Goal: Transaction & Acquisition: Purchase product/service

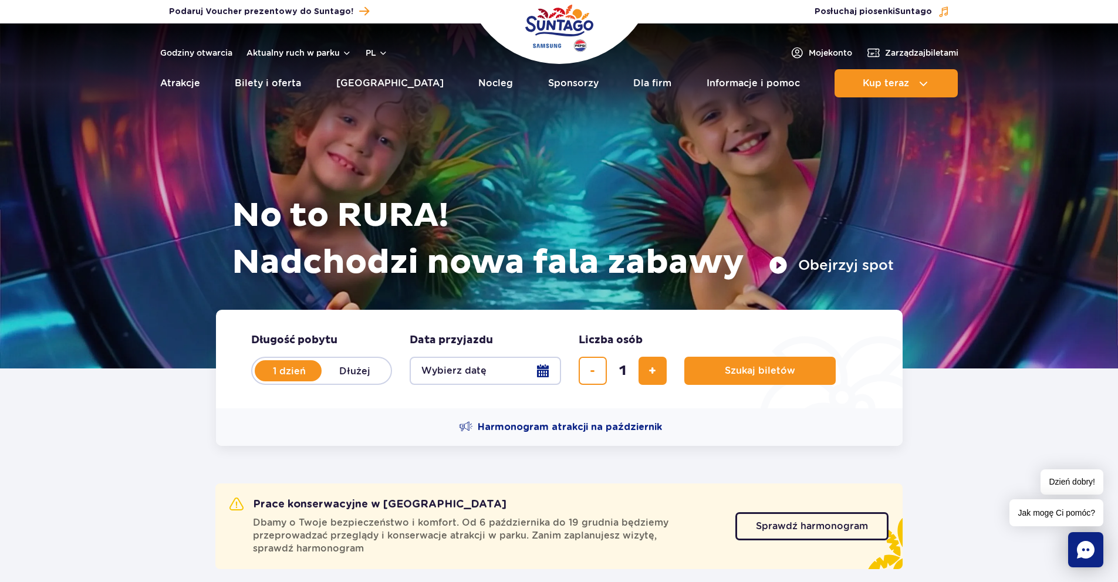
click at [541, 366] on button "Wybierz datę" at bounding box center [485, 371] width 151 height 28
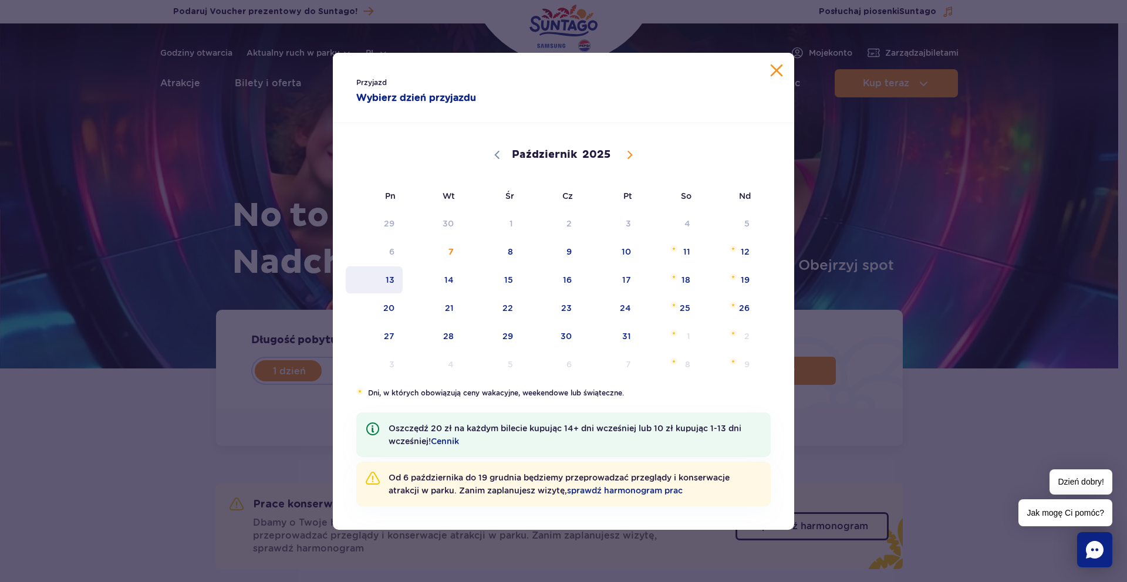
click at [393, 282] on span "13" at bounding box center [374, 279] width 59 height 27
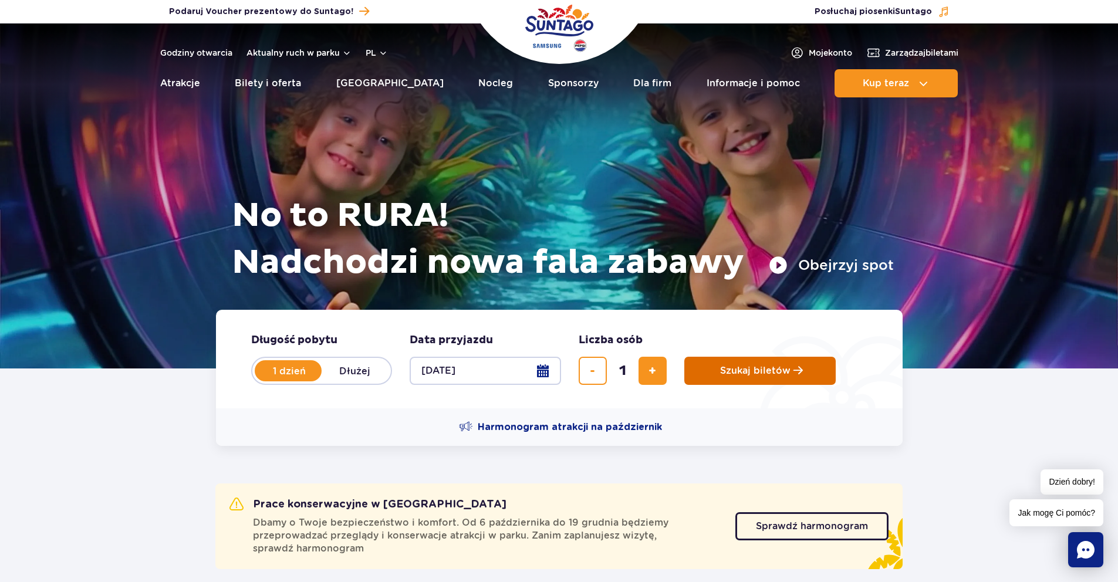
click at [789, 365] on button "Szukaj biletów" at bounding box center [759, 371] width 151 height 28
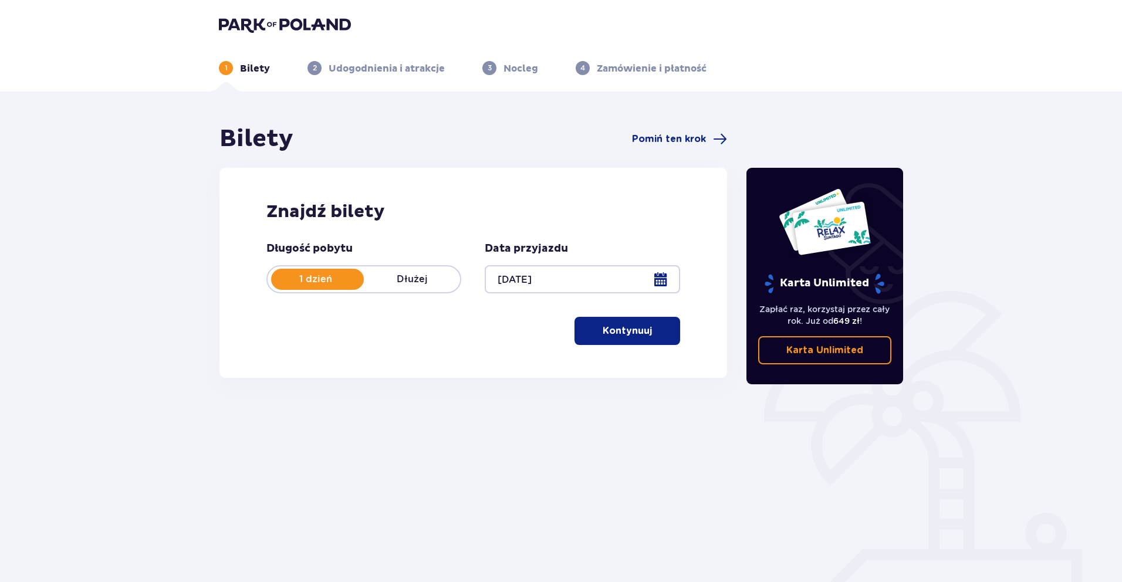
click at [826, 349] on p "Karta Unlimited" at bounding box center [825, 350] width 77 height 13
click at [619, 325] on p "Kontynuuj" at bounding box center [627, 331] width 49 height 13
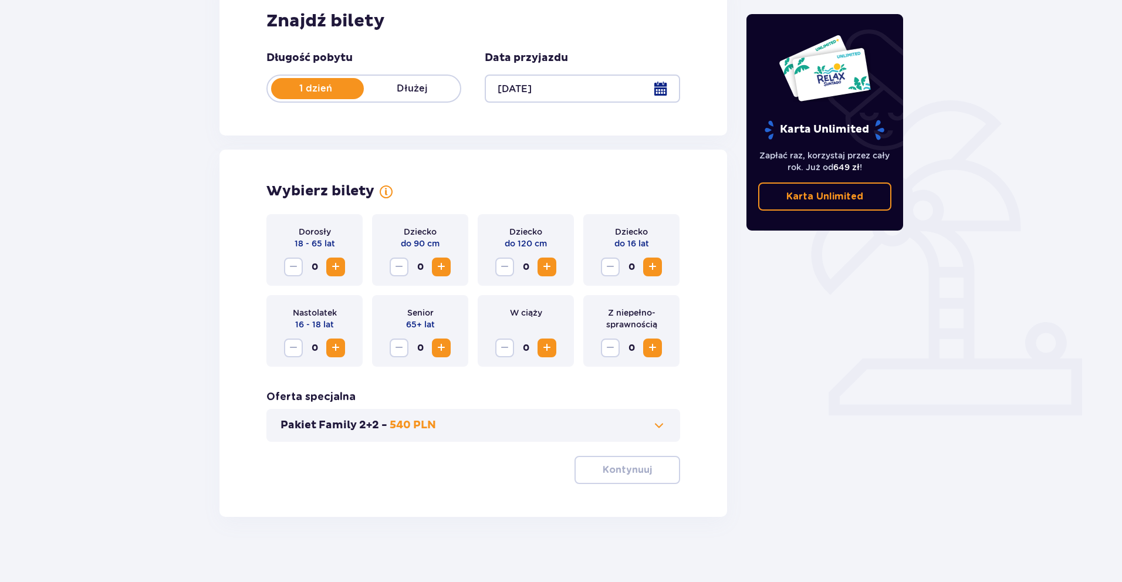
scroll to position [196, 0]
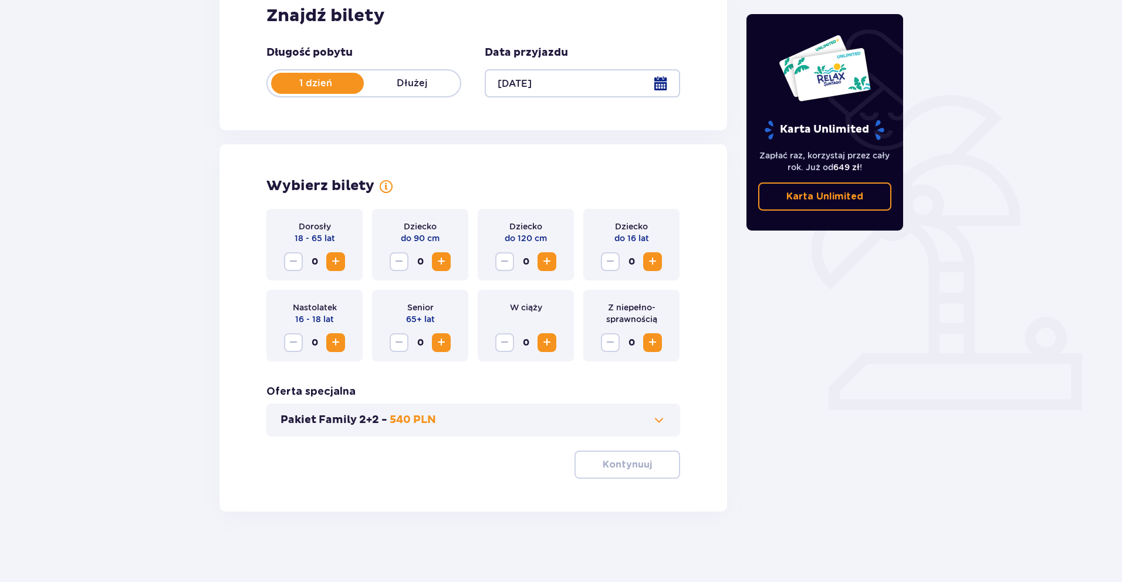
click at [333, 262] on span "Zwiększ" at bounding box center [336, 262] width 14 height 14
click at [603, 462] on p "Kontynuuj" at bounding box center [627, 464] width 49 height 13
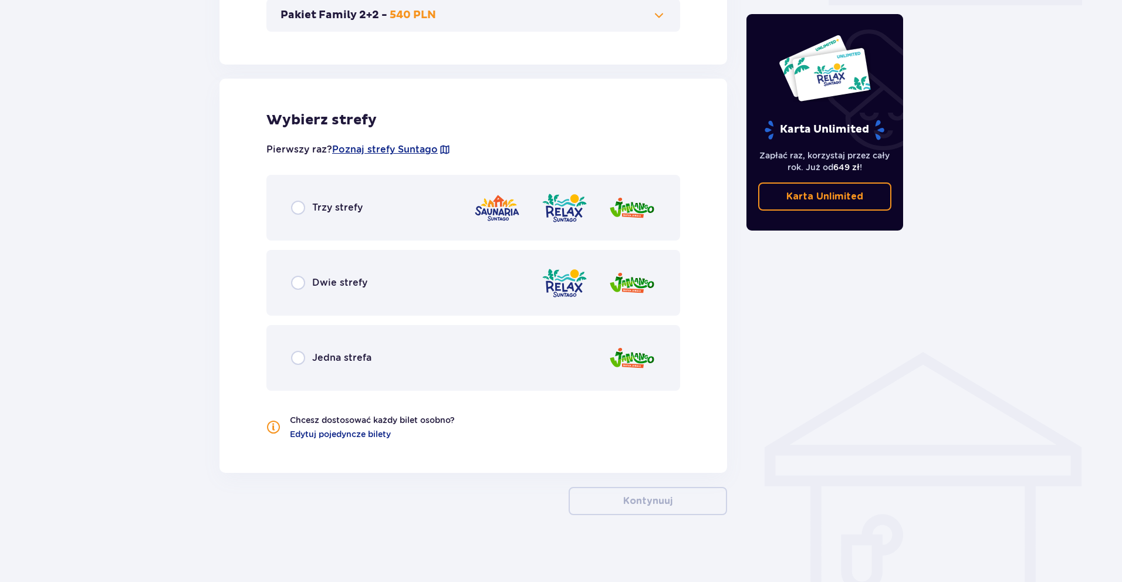
scroll to position [605, 0]
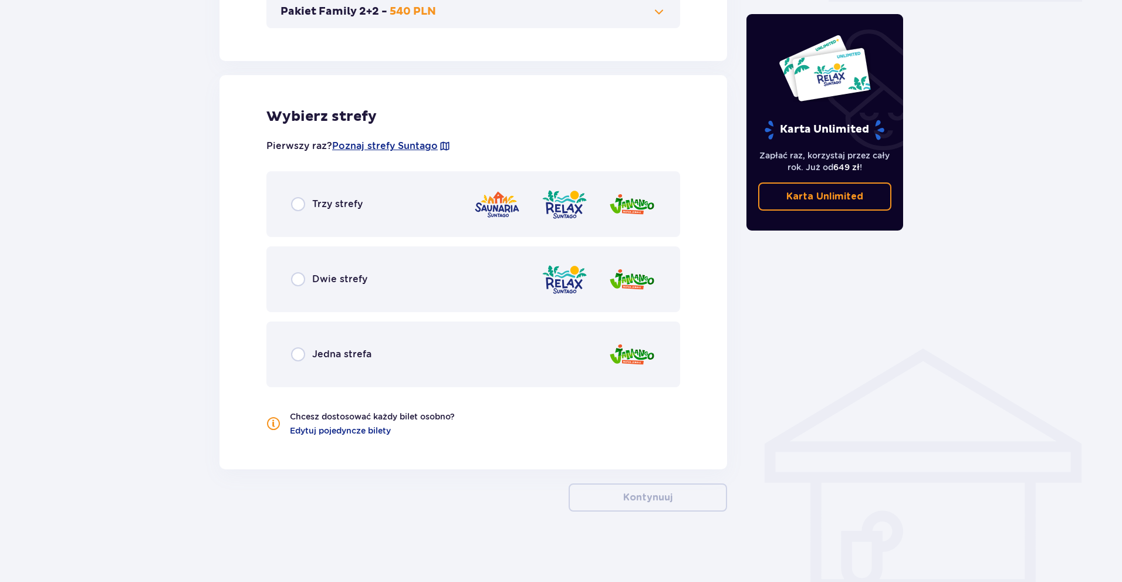
click at [295, 201] on input "radio" at bounding box center [298, 204] width 14 height 14
radio input "true"
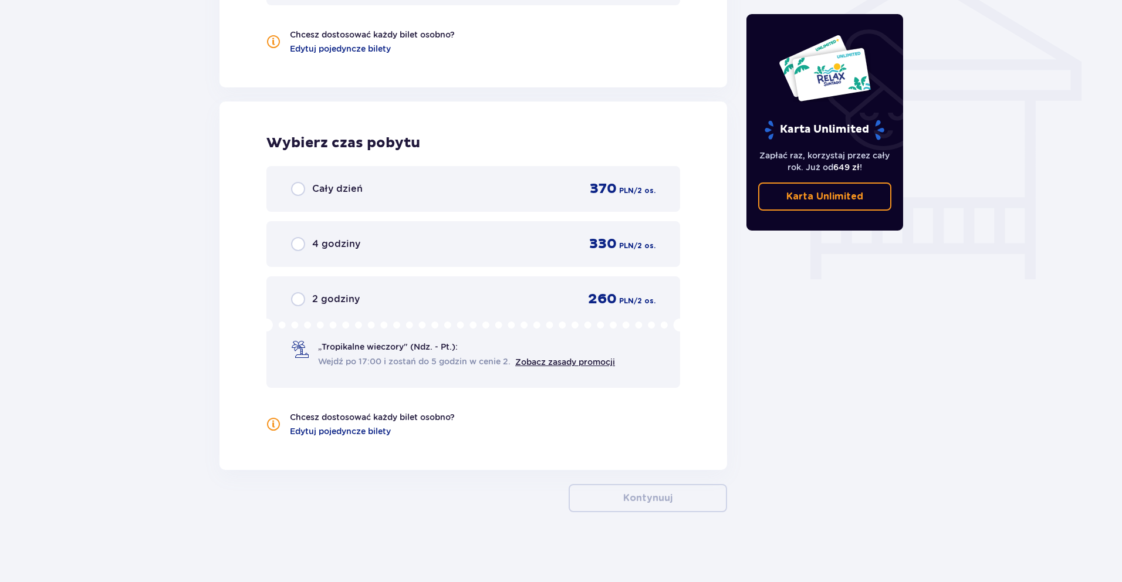
scroll to position [987, 0]
click at [555, 359] on link "Zobacz zasady promocji" at bounding box center [565, 361] width 100 height 9
click at [579, 362] on link "Zobacz zasady promocji" at bounding box center [565, 361] width 100 height 9
click at [301, 298] on input "radio" at bounding box center [298, 299] width 14 height 14
radio input "true"
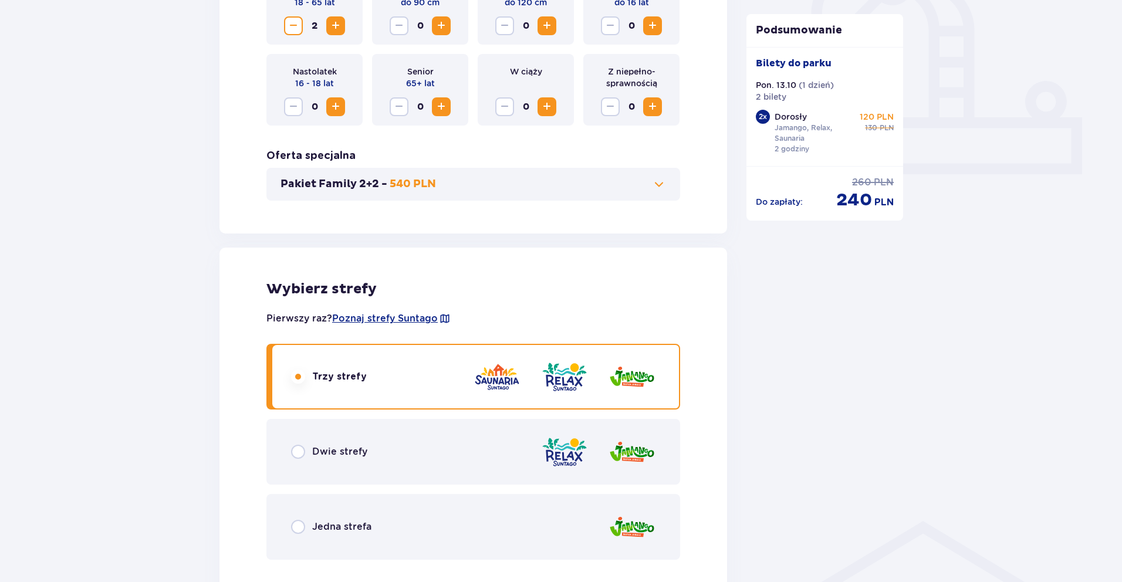
scroll to position [450, 0]
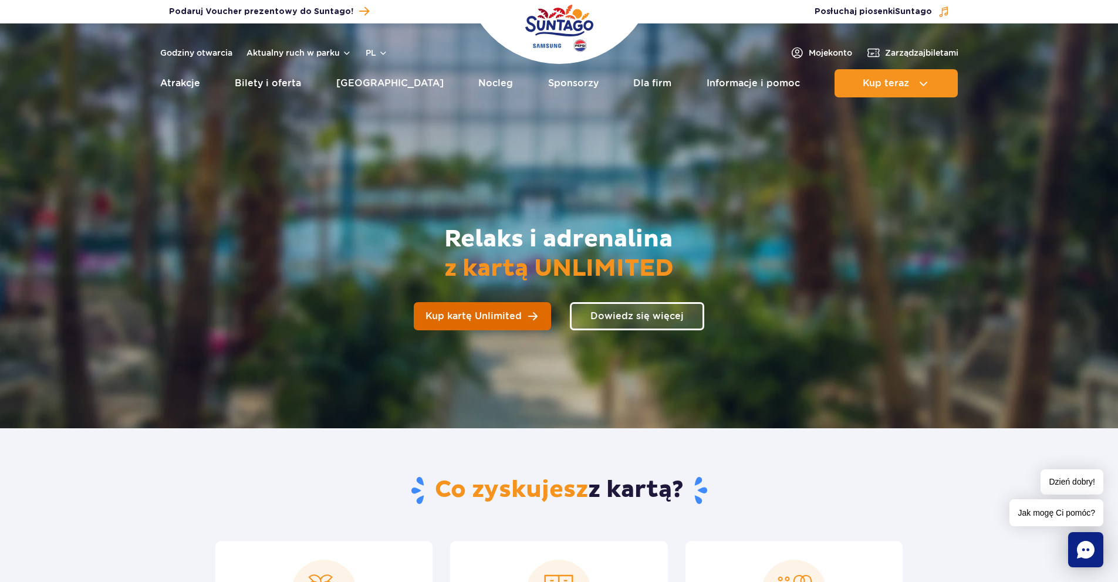
click at [487, 316] on span "Kup kartę Unlimited" at bounding box center [474, 316] width 96 height 9
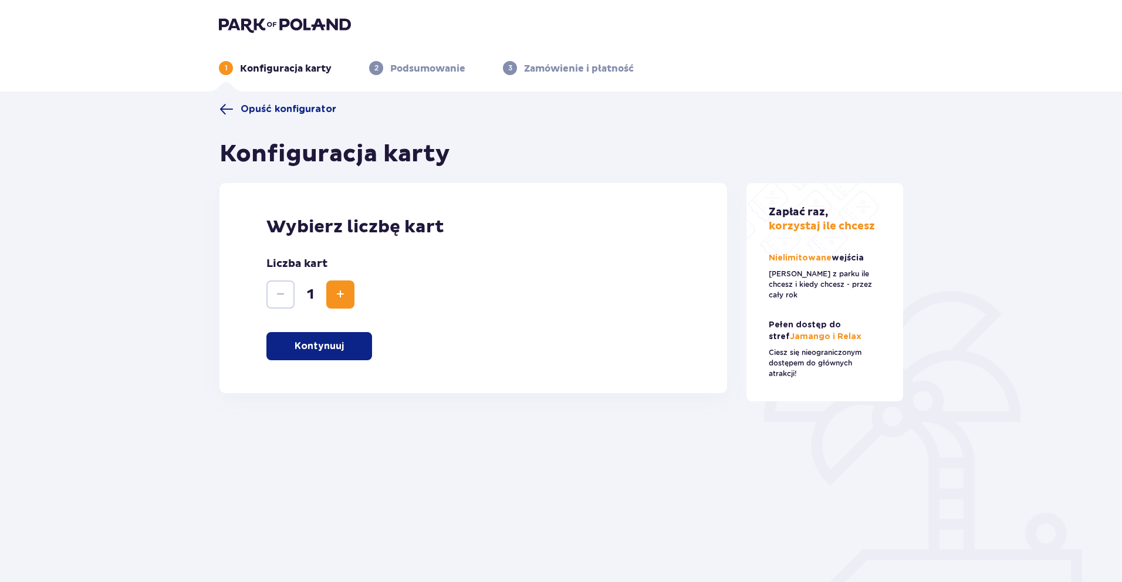
click at [347, 298] on button "Zwiększ" at bounding box center [340, 295] width 28 height 28
click at [338, 351] on p "Kontynuuj" at bounding box center [319, 346] width 49 height 13
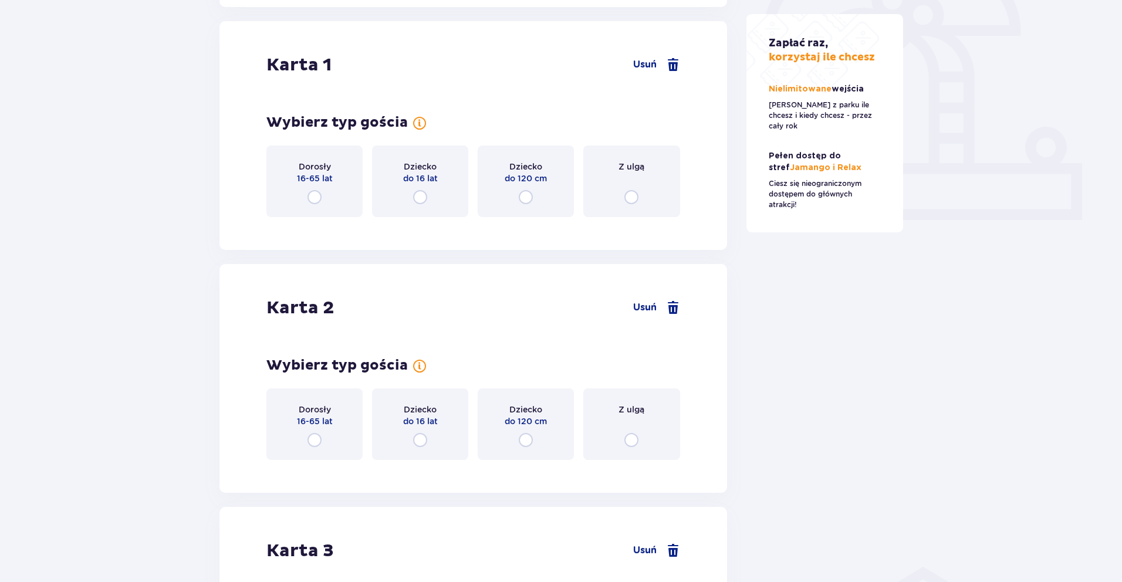
scroll to position [393, 0]
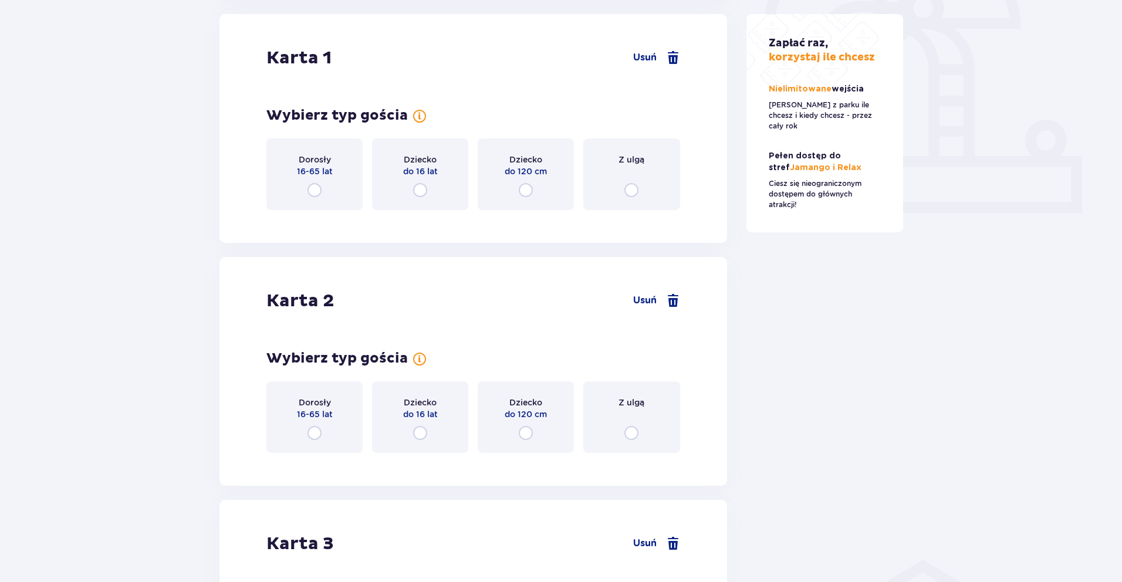
click at [313, 190] on input "radio" at bounding box center [315, 190] width 14 height 14
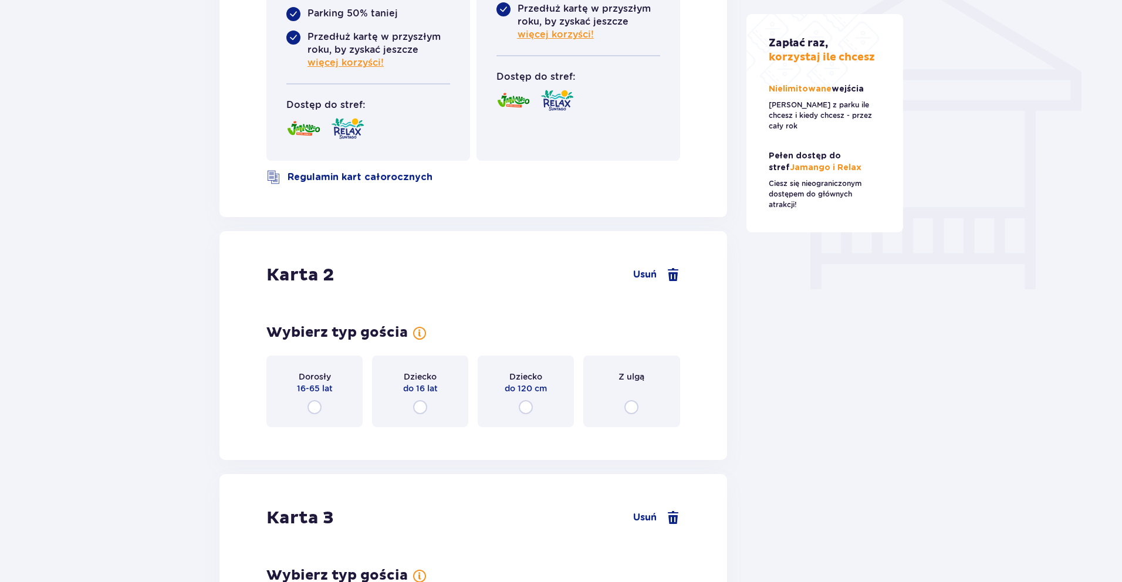
scroll to position [977, 0]
click at [417, 400] on input "radio" at bounding box center [420, 407] width 14 height 14
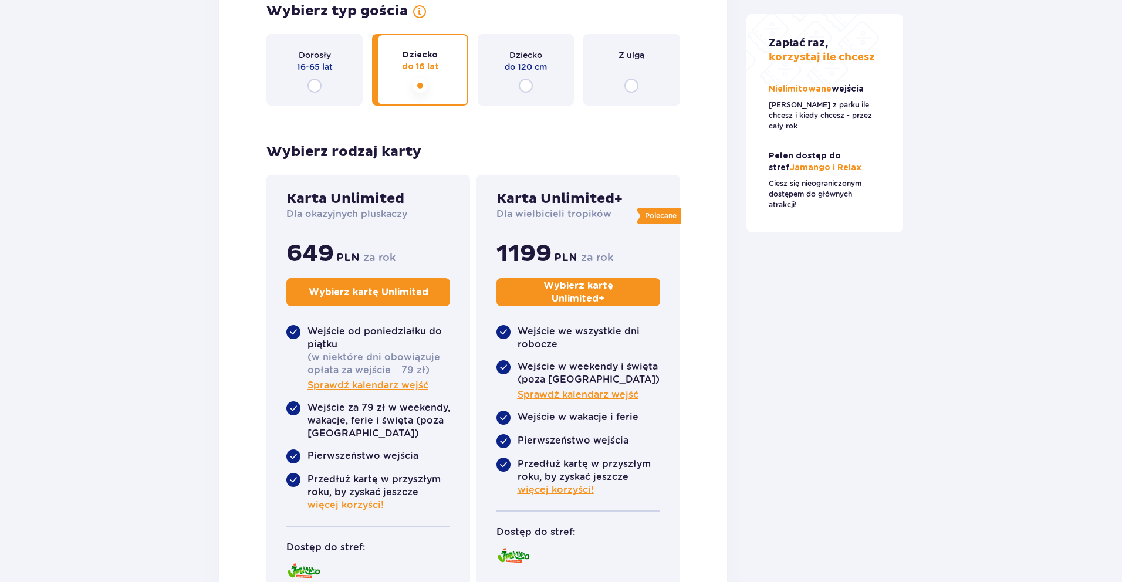
scroll to position [1296, 0]
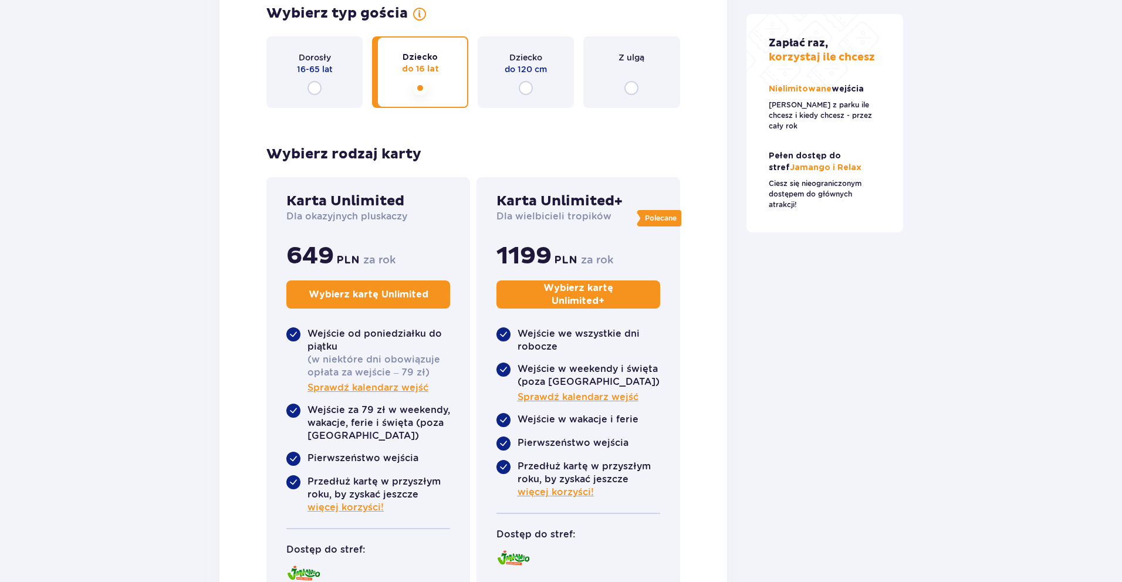
click at [319, 81] on input "radio" at bounding box center [315, 88] width 14 height 14
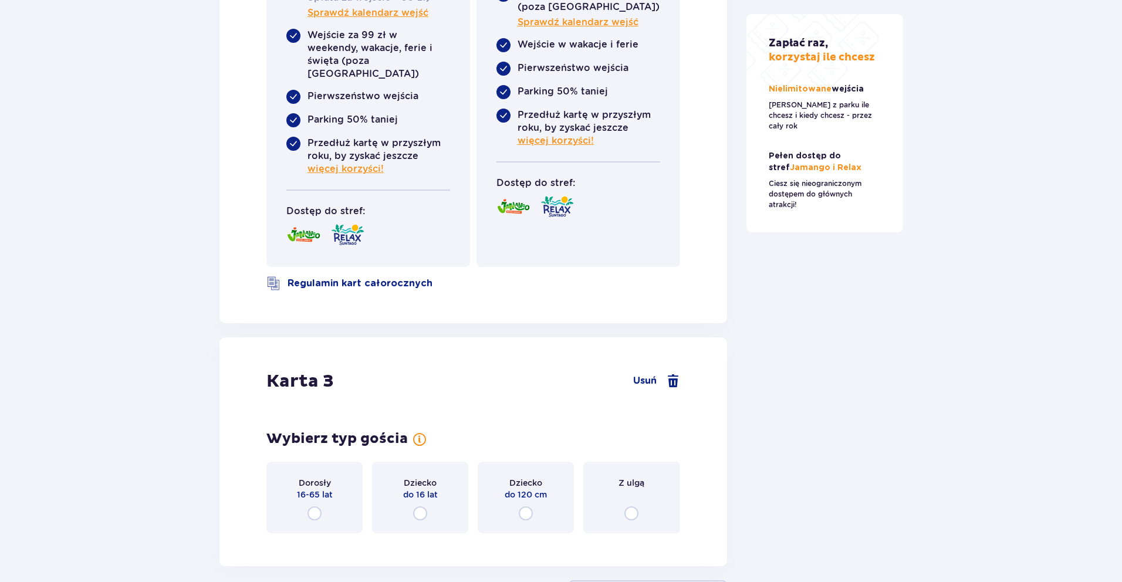
scroll to position [1676, 0]
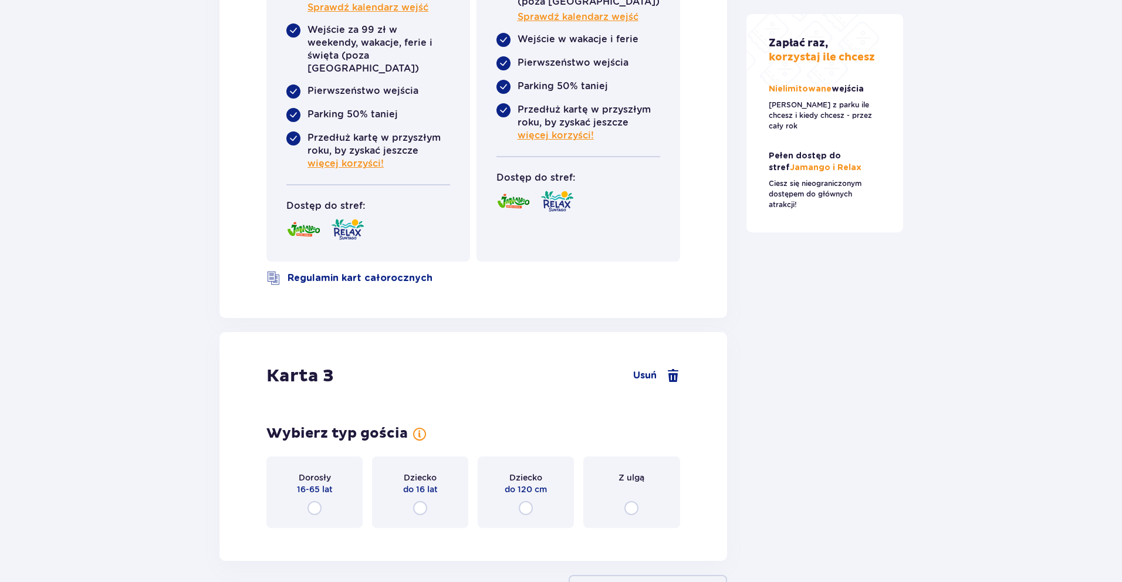
click at [420, 501] on input "radio" at bounding box center [420, 508] width 14 height 14
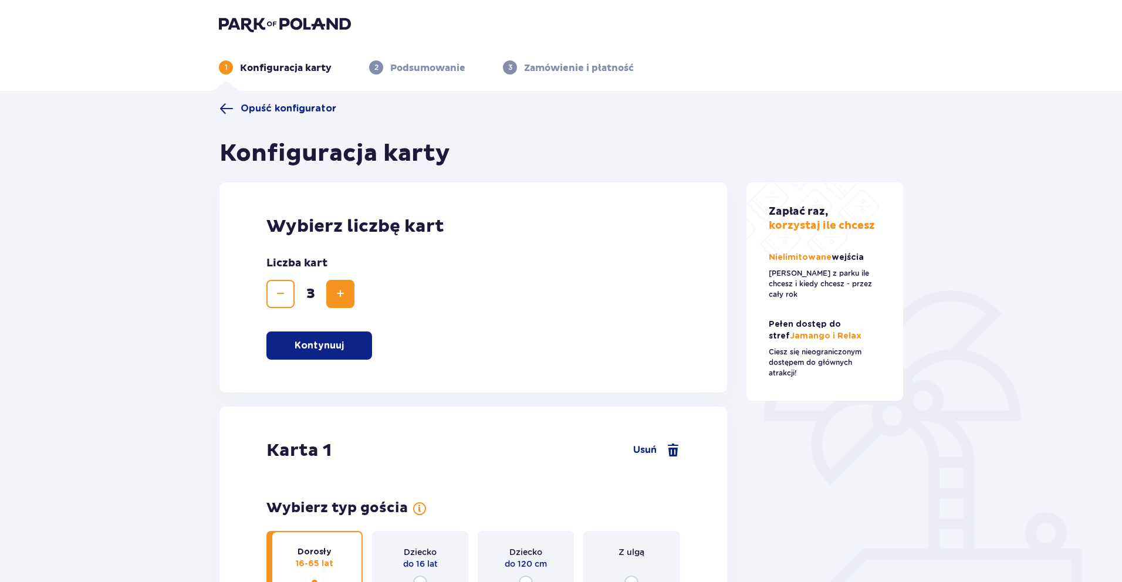
scroll to position [0, 0]
click at [228, 103] on span at bounding box center [227, 109] width 14 height 14
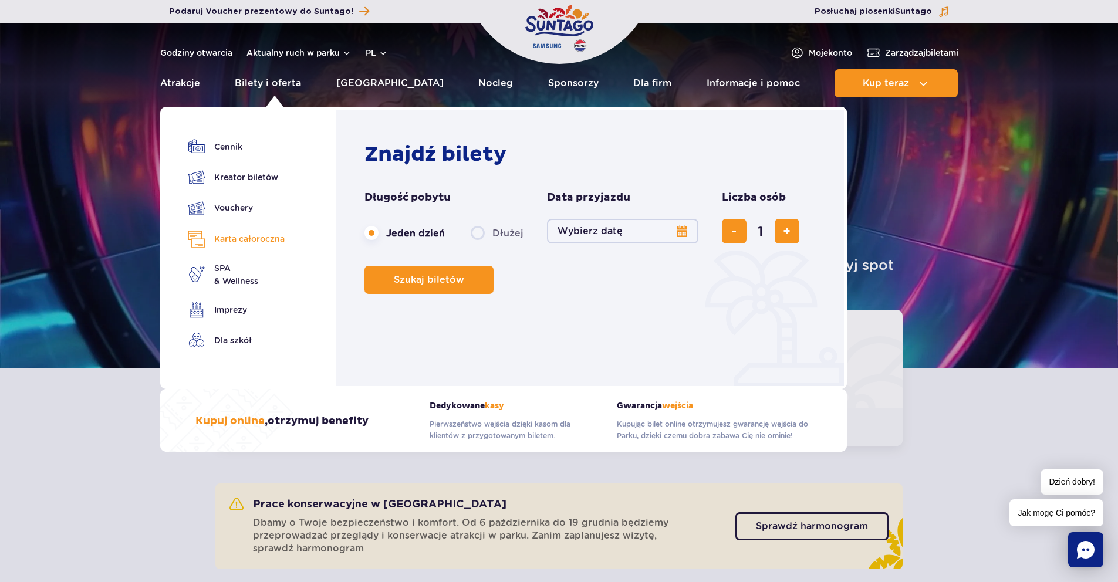
click at [241, 237] on link "Karta całoroczna" at bounding box center [236, 239] width 96 height 17
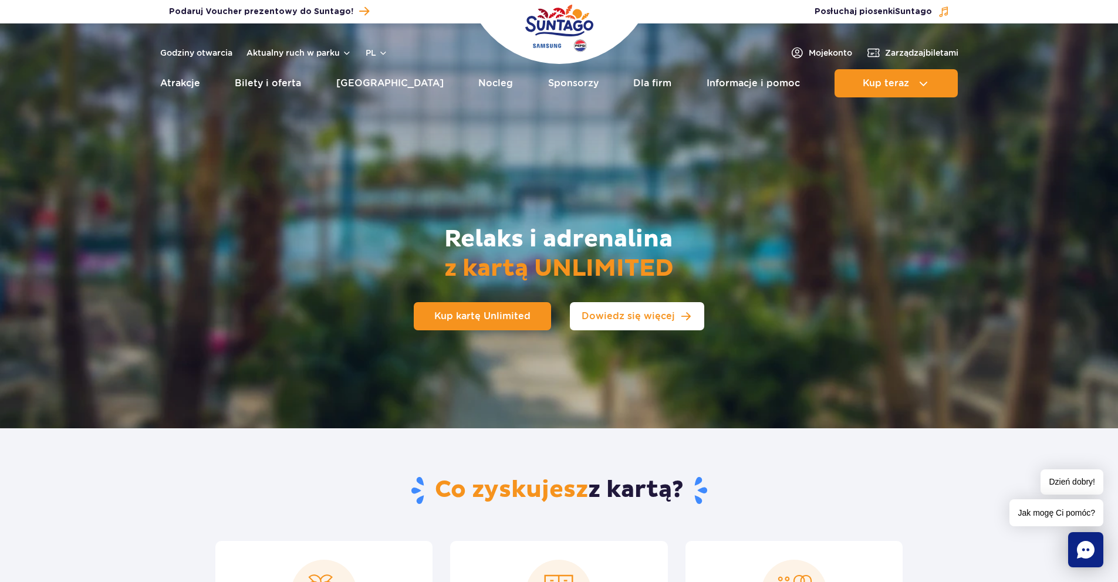
click at [599, 316] on span "Dowiedz się więcej" at bounding box center [628, 316] width 93 height 9
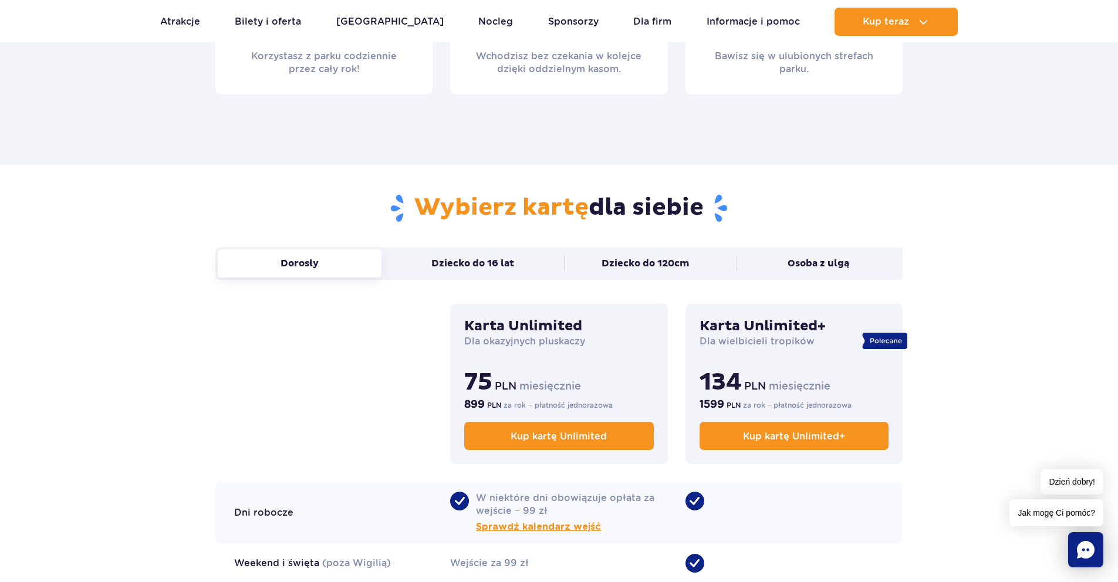
scroll to position [632, 0]
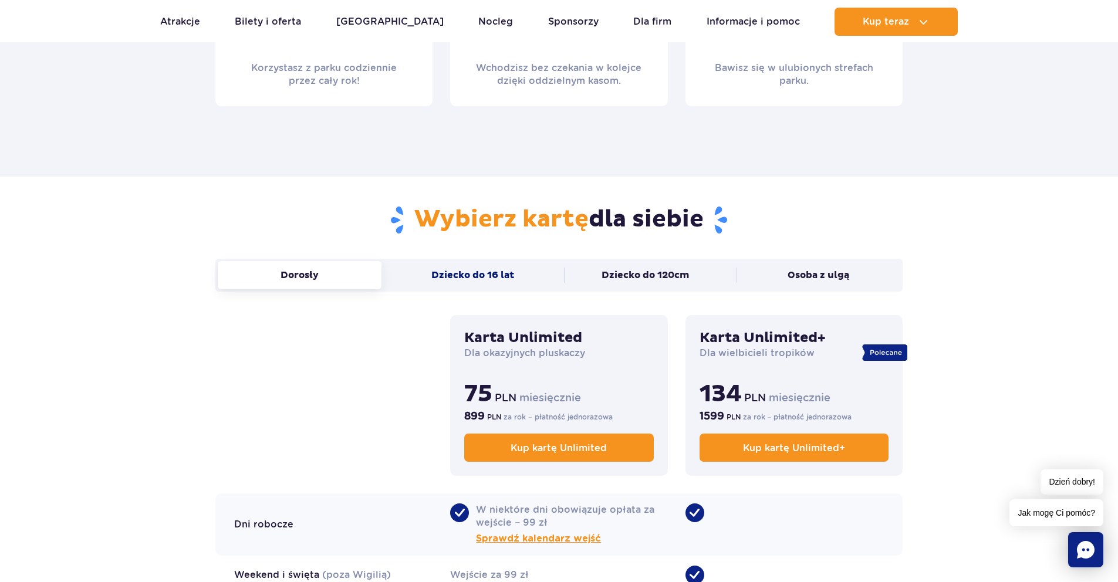
click at [484, 273] on button "Dziecko do 16 lat" at bounding box center [473, 275] width 164 height 28
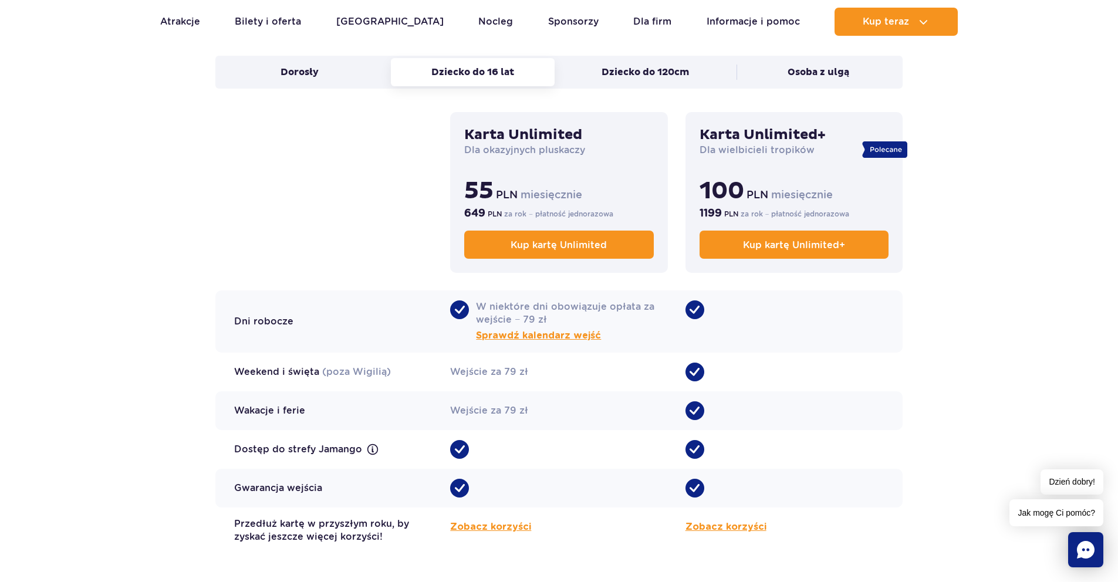
scroll to position [0, 0]
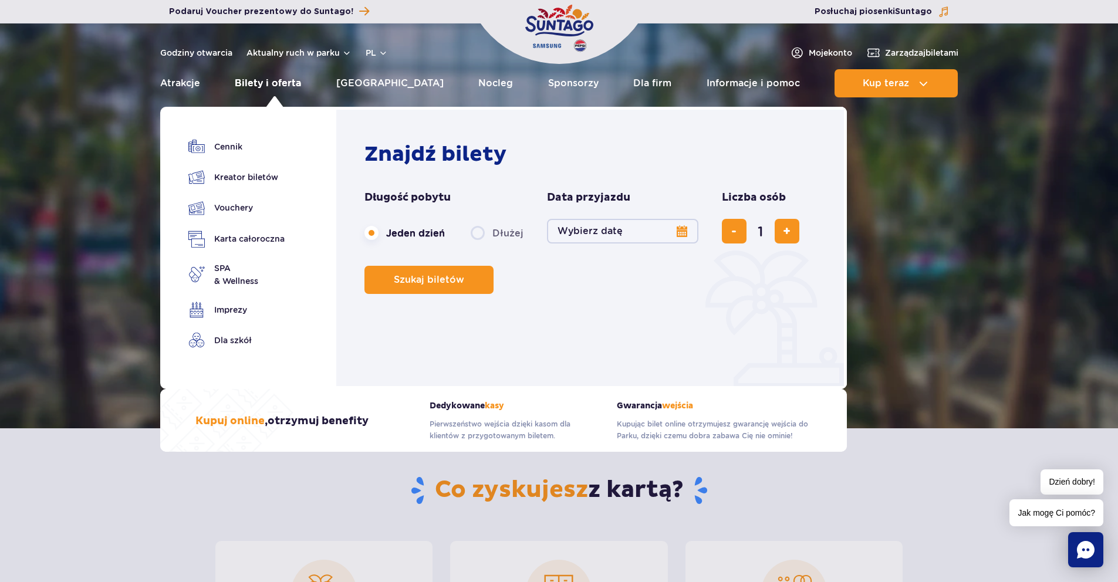
click at [259, 80] on link "Bilety i oferta" at bounding box center [268, 83] width 66 height 28
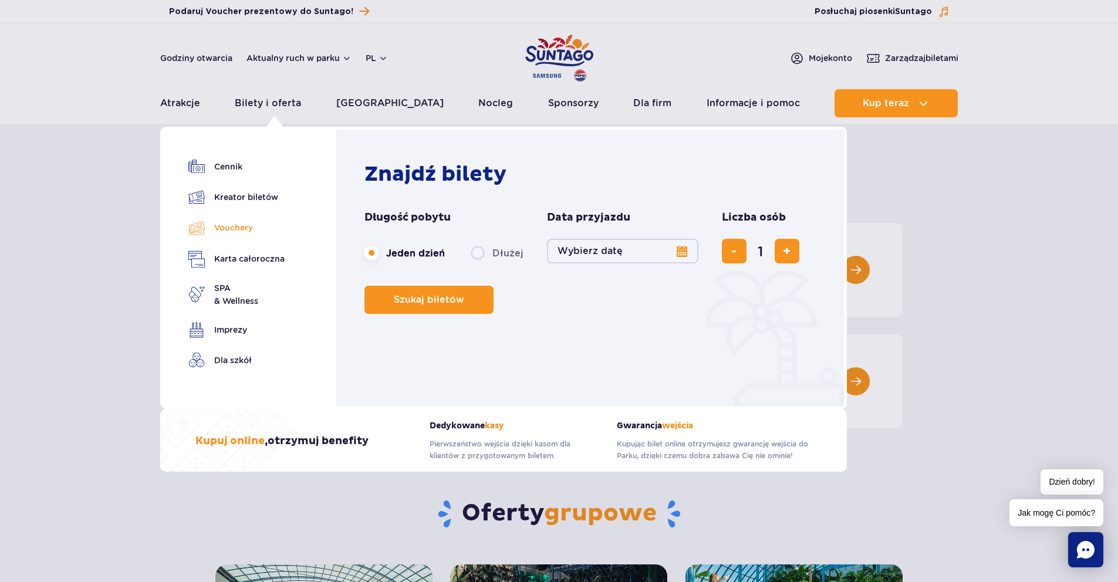
click at [234, 222] on link "Vouchery" at bounding box center [236, 228] width 96 height 17
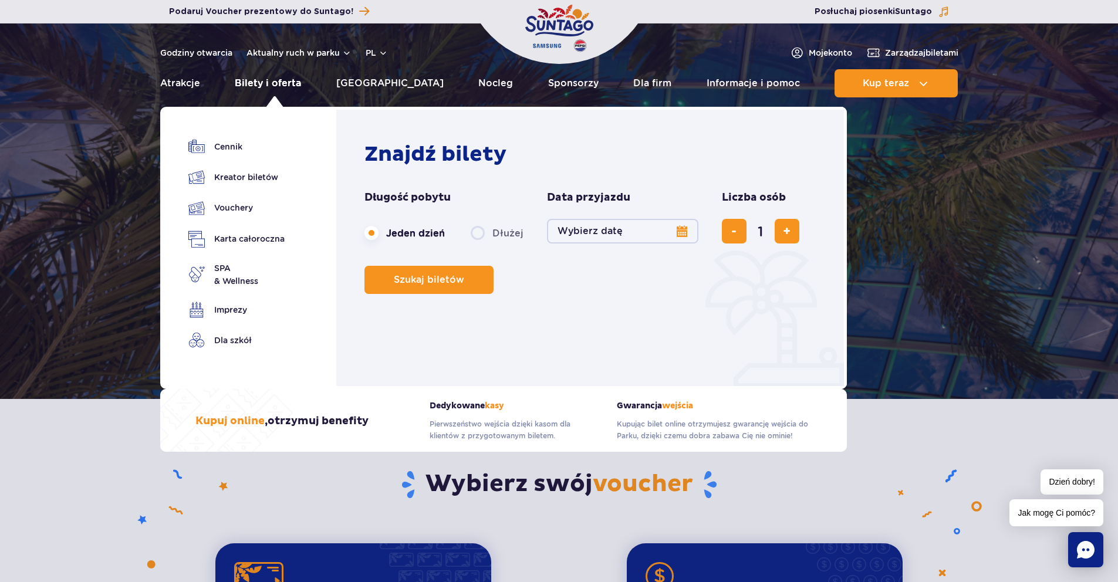
click at [293, 82] on link "Bilety i oferta" at bounding box center [268, 83] width 66 height 28
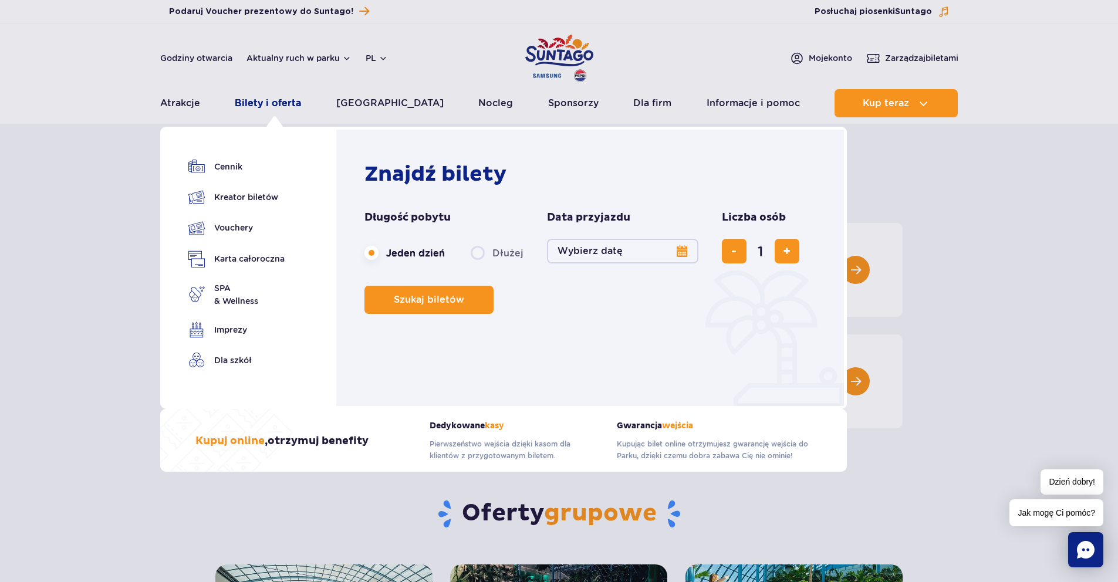
click at [269, 107] on link "Bilety i oferta" at bounding box center [268, 103] width 66 height 28
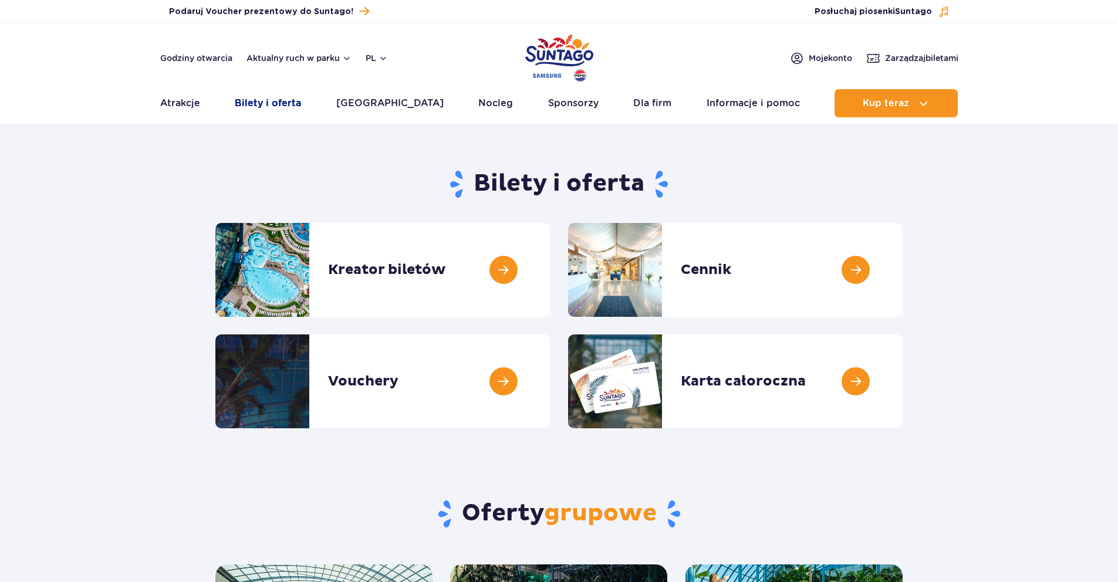
click at [270, 98] on link "Bilety i oferta" at bounding box center [268, 103] width 66 height 28
click at [551, 264] on link at bounding box center [551, 270] width 0 height 94
click at [551, 377] on link at bounding box center [551, 382] width 0 height 94
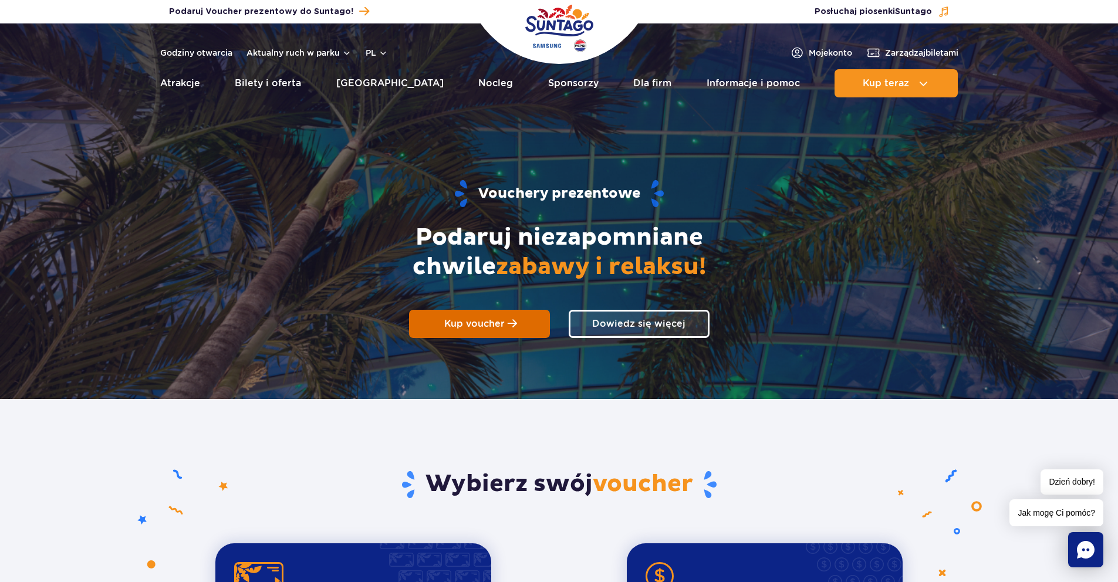
click at [510, 333] on link "Kup voucher" at bounding box center [479, 324] width 141 height 28
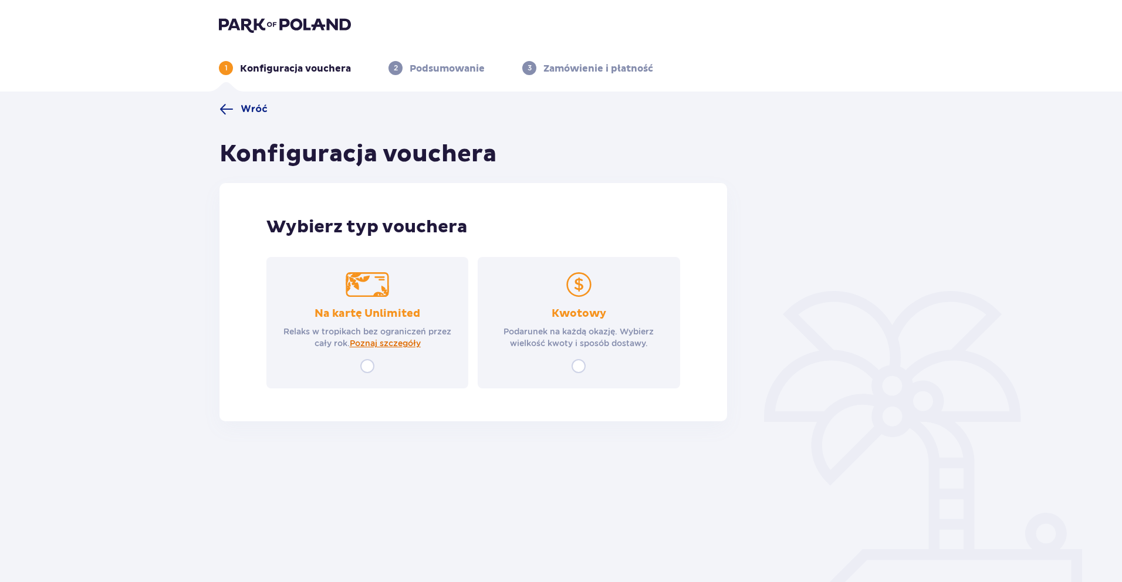
click at [409, 346] on span "Poznaj szczegóły" at bounding box center [385, 344] width 71 height 12
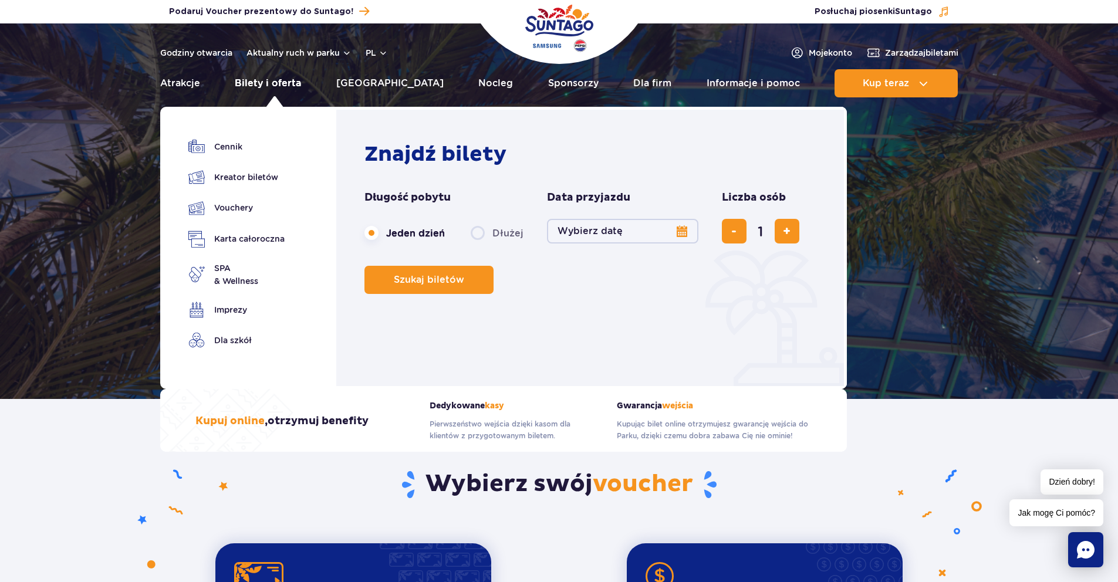
click at [266, 83] on link "Bilety i oferta" at bounding box center [268, 83] width 66 height 28
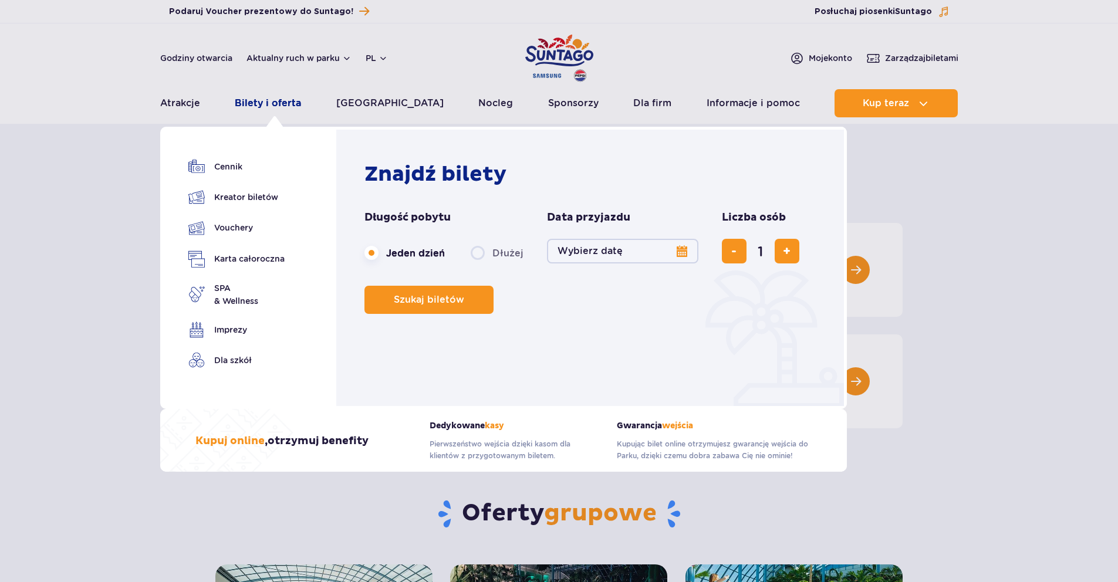
click at [264, 106] on link "Bilety i oferta" at bounding box center [268, 103] width 66 height 28
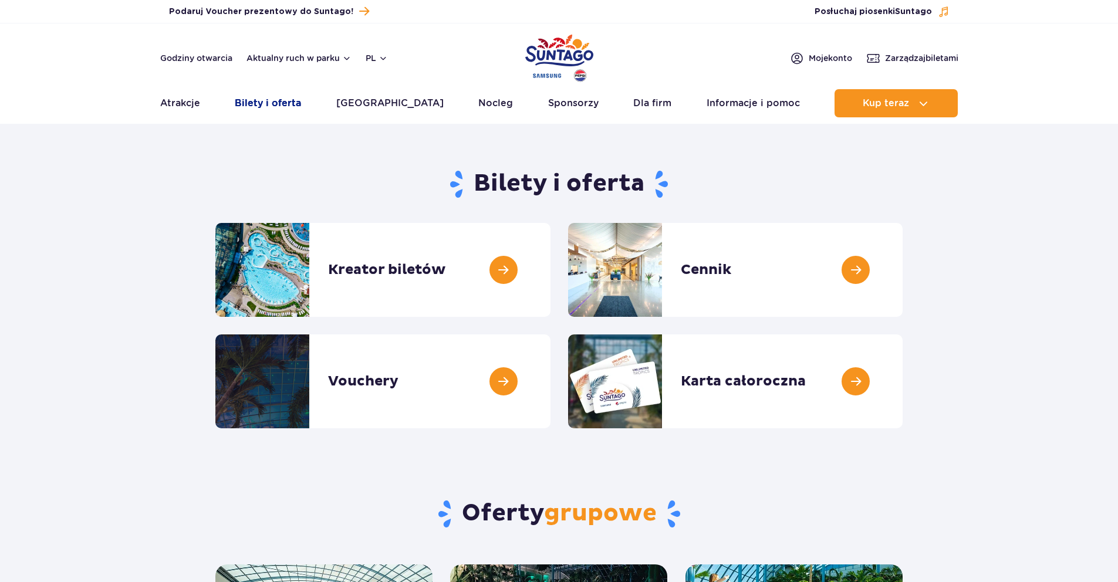
click at [264, 105] on link "Bilety i oferta" at bounding box center [268, 103] width 66 height 28
click at [261, 101] on link "Bilety i oferta" at bounding box center [268, 103] width 66 height 28
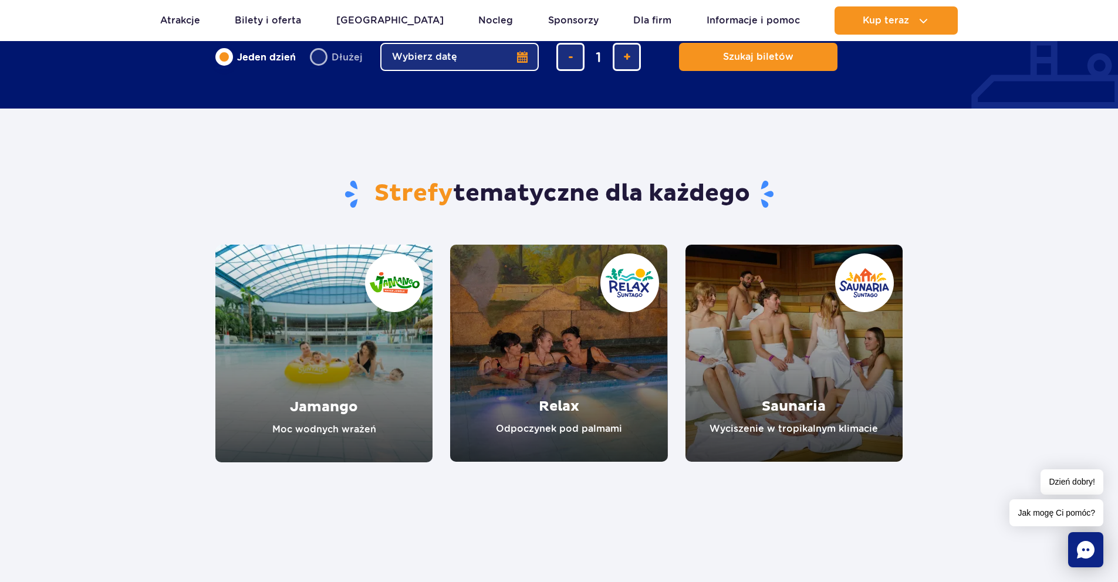
scroll to position [868, 0]
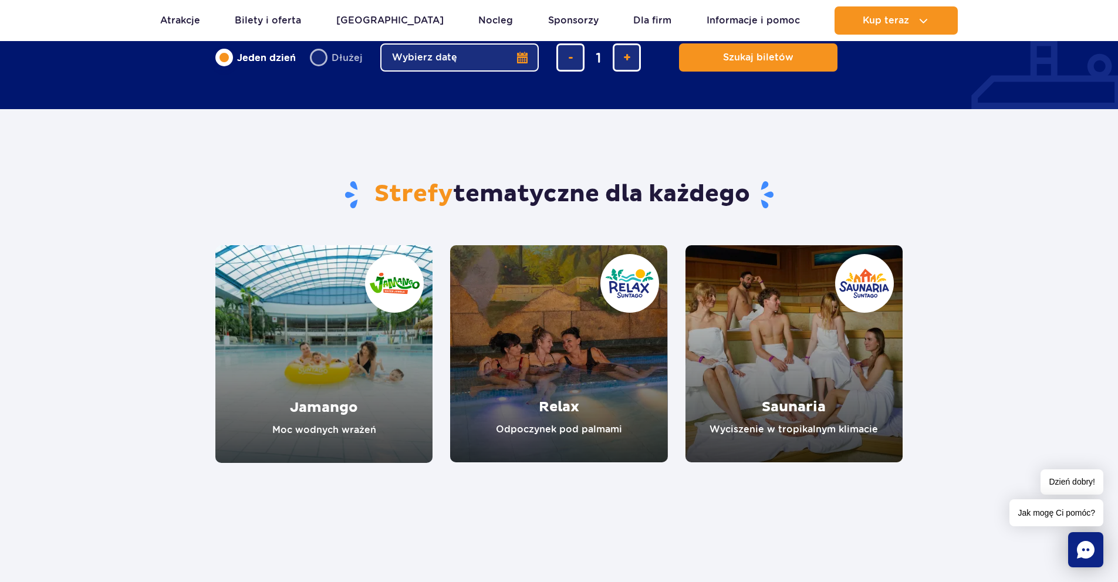
click at [315, 436] on link "Jamango" at bounding box center [323, 354] width 217 height 218
